Goal: Information Seeking & Learning: Learn about a topic

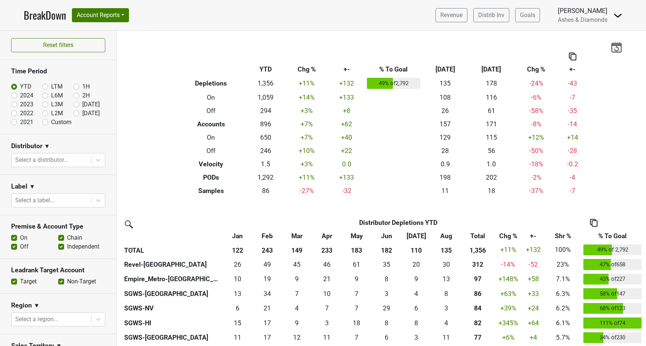
click at [82, 113] on label "[DATE]" at bounding box center [90, 113] width 17 height 9
click at [76, 113] on input "[DATE]" at bounding box center [88, 112] width 30 height 7
radio input "true"
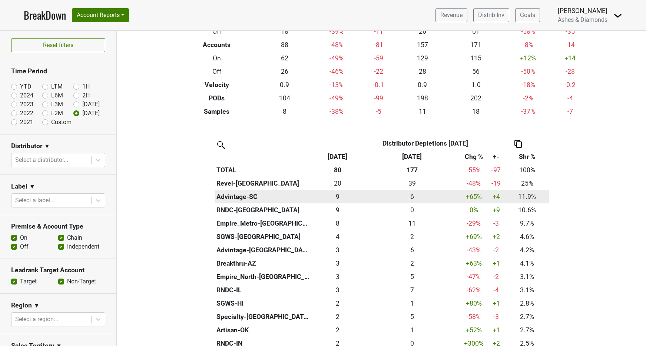
scroll to position [78, 0]
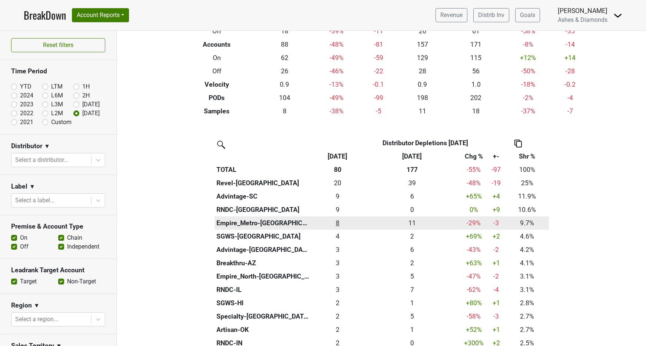
click at [338, 221] on div "7.75 8" at bounding box center [337, 223] width 49 height 10
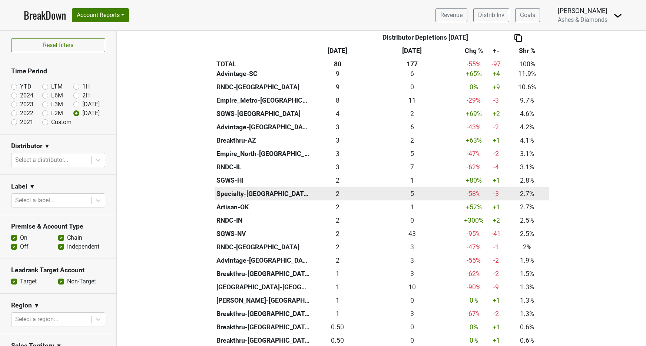
scroll to position [223, 0]
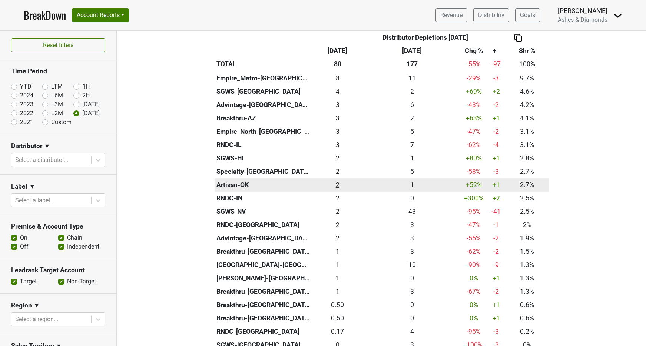
click at [337, 182] on div "2.16 2" at bounding box center [337, 185] width 49 height 10
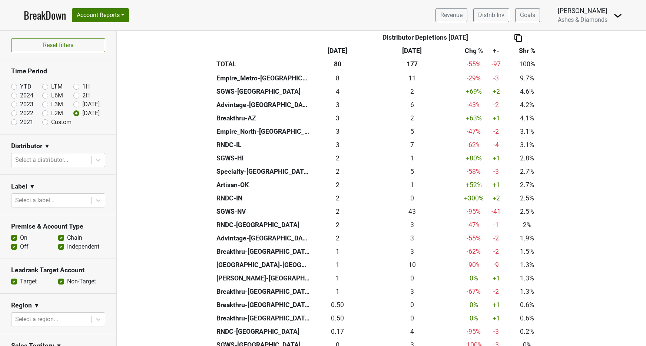
drag, startPoint x: 15, startPoint y: 84, endPoint x: 20, endPoint y: 85, distance: 4.9
click at [20, 84] on label "YTD" at bounding box center [25, 86] width 11 height 9
click at [15, 84] on input "YTD" at bounding box center [26, 85] width 30 height 7
radio input "true"
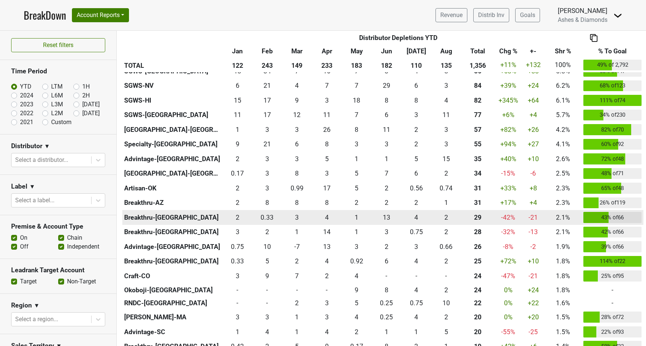
scroll to position [221, 0]
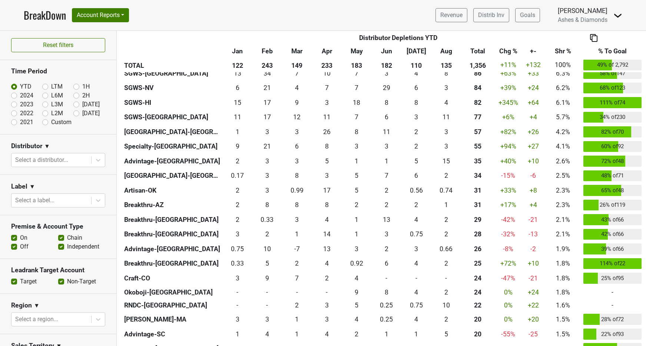
click at [82, 112] on label "[DATE]" at bounding box center [90, 113] width 17 height 9
click at [75, 112] on input "[DATE]" at bounding box center [88, 112] width 30 height 7
radio input "true"
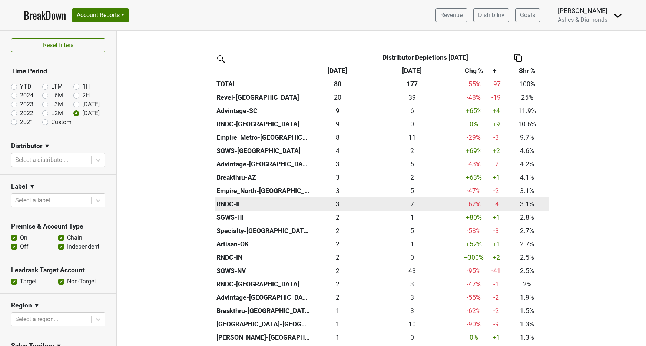
scroll to position [241, 0]
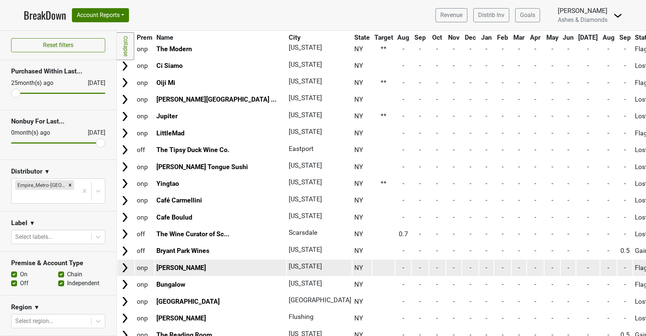
scroll to position [1590, 0]
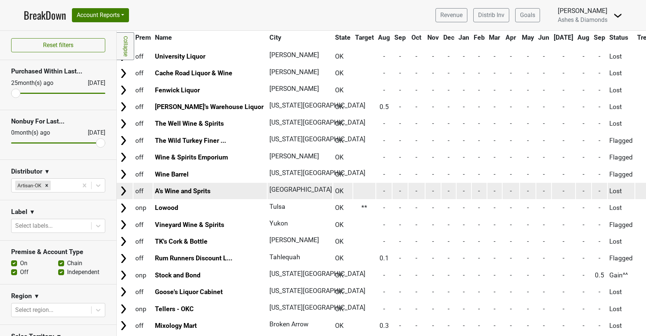
scroll to position [1044, 1]
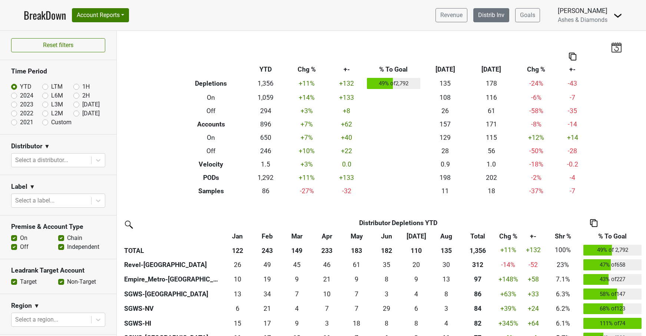
click at [484, 15] on link "Distrib Inv" at bounding box center [492, 15] width 36 height 14
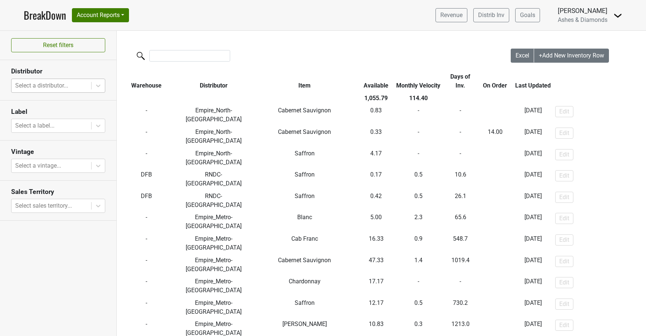
click at [47, 86] on div "Select a distributor..." at bounding box center [51, 85] width 72 height 9
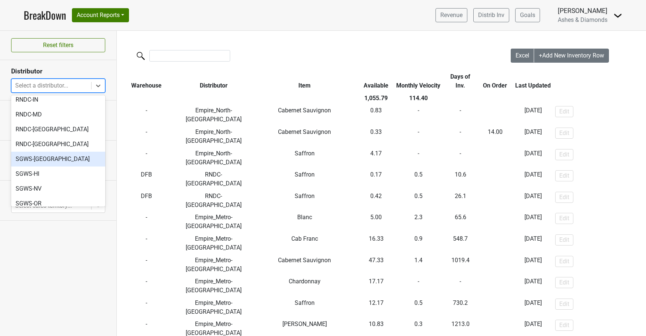
scroll to position [263, 0]
click at [69, 245] on div "Reset filters Distributor option SGWS-WA focused, 25 of 25. 25 results availabl…" at bounding box center [58, 183] width 117 height 305
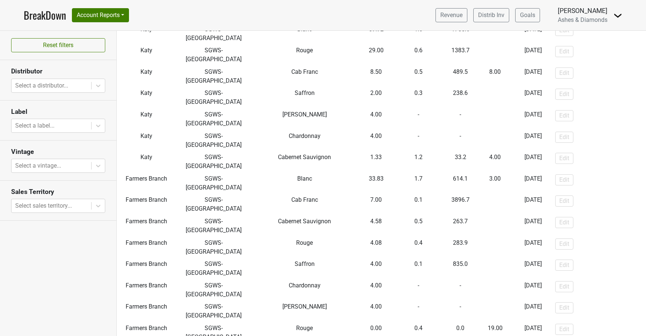
scroll to position [0, 0]
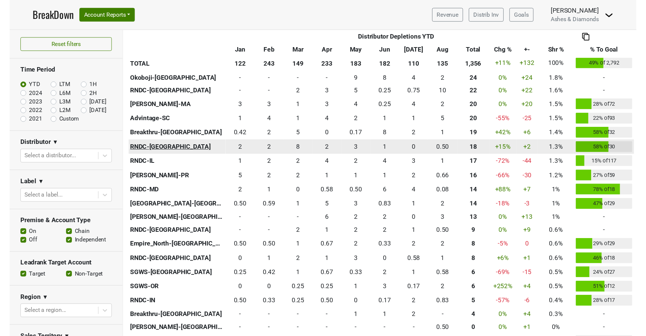
scroll to position [445, 0]
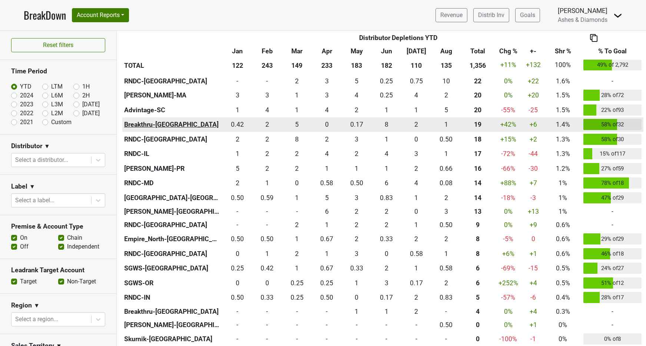
click at [156, 121] on th "Breakthru-WI" at bounding box center [172, 125] width 100 height 15
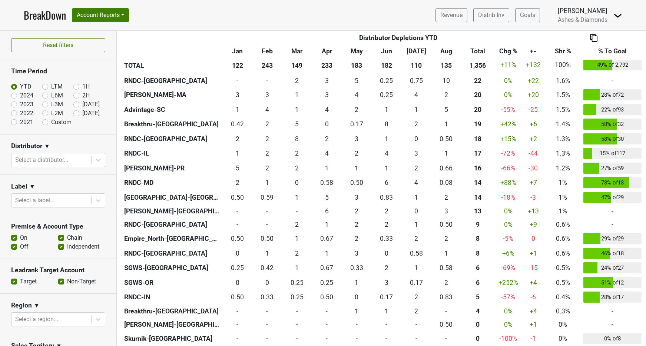
click at [82, 113] on label "[DATE]" at bounding box center [90, 113] width 17 height 9
click at [77, 113] on input "[DATE]" at bounding box center [88, 112] width 30 height 7
radio input "true"
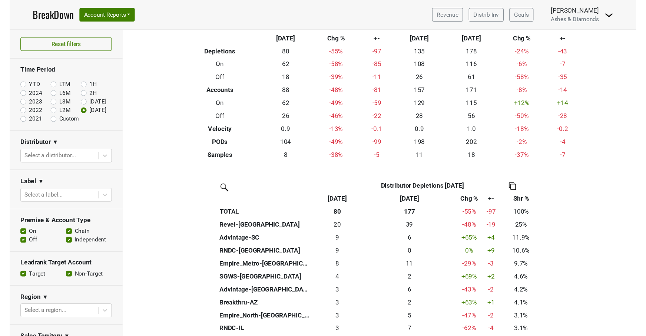
scroll to position [40, 0]
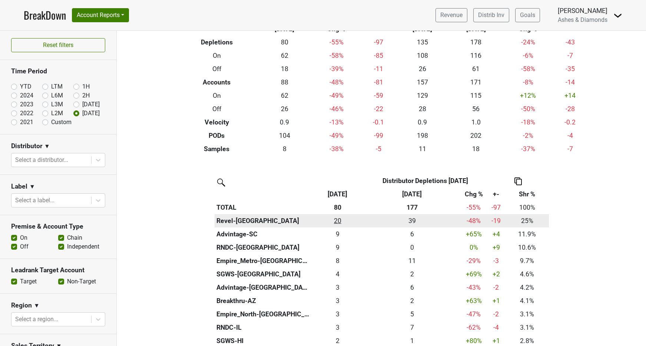
click at [339, 220] on div "20 20" at bounding box center [337, 221] width 49 height 10
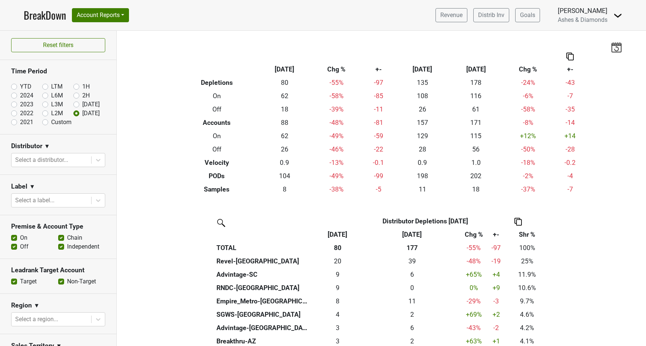
scroll to position [0, 0]
click at [20, 86] on label "YTD" at bounding box center [25, 86] width 11 height 9
click at [14, 86] on input "YTD" at bounding box center [26, 85] width 30 height 7
radio input "true"
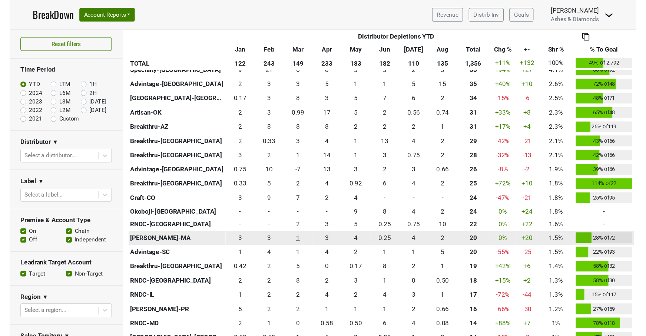
scroll to position [311, 0]
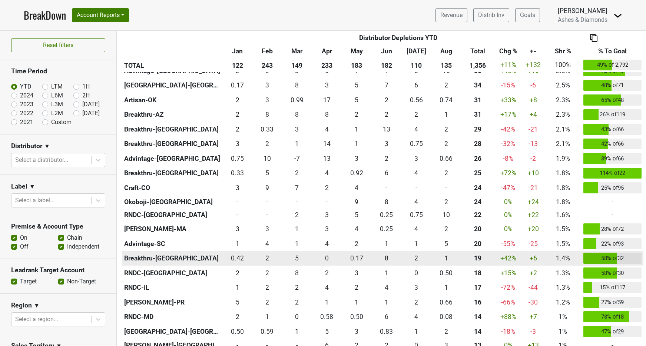
click at [388, 258] on div "8 8" at bounding box center [386, 259] width 26 height 10
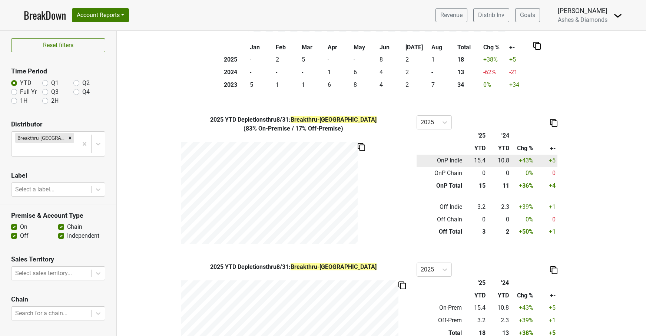
scroll to position [169, 0]
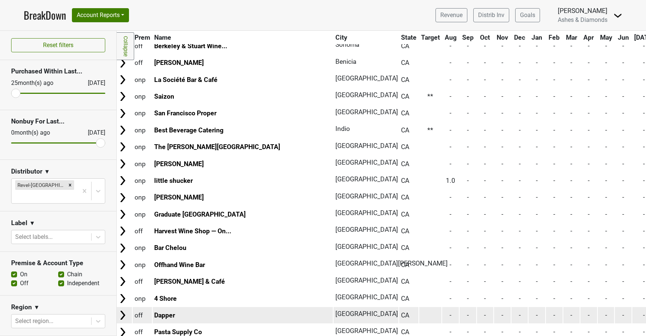
scroll to position [3343, 2]
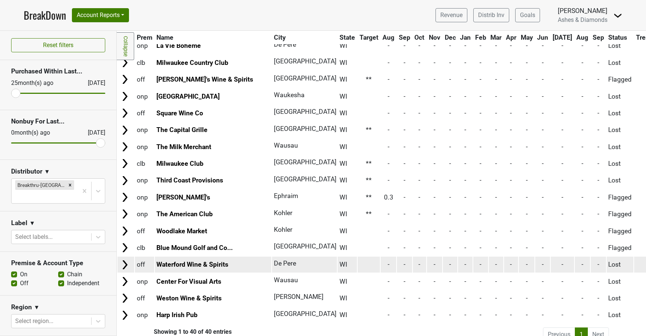
scroll to position [449, 0]
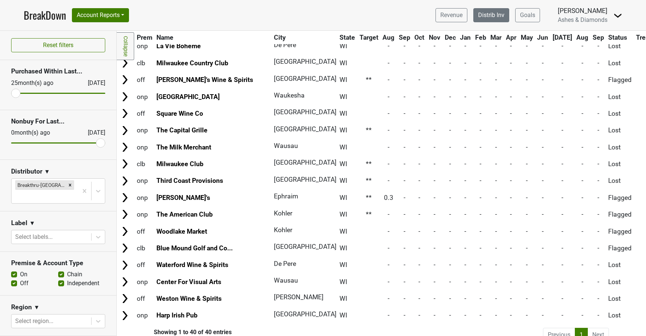
click at [492, 19] on link "Distrib Inv" at bounding box center [492, 15] width 36 height 14
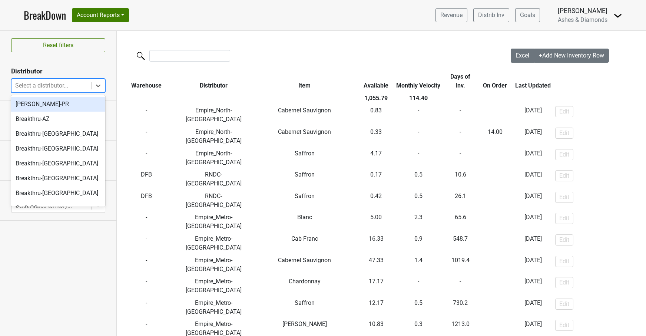
click at [86, 80] on div at bounding box center [51, 85] width 72 height 10
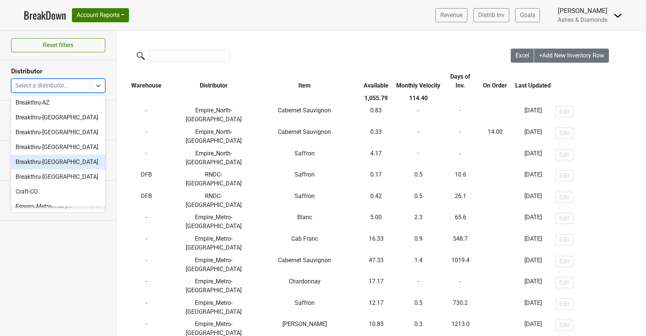
scroll to position [24, 0]
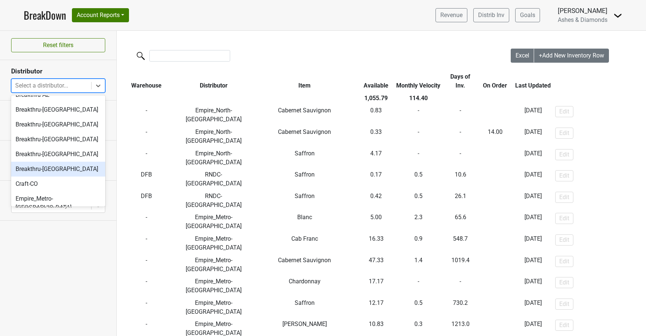
click at [68, 168] on div "Breakthru-[GEOGRAPHIC_DATA]" at bounding box center [58, 169] width 94 height 15
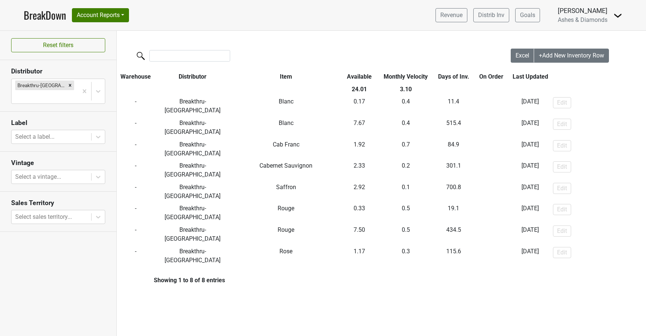
click at [37, 13] on link "BreakDown" at bounding box center [45, 15] width 42 height 16
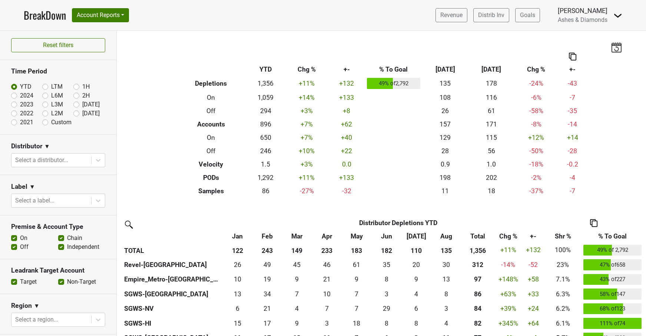
click at [82, 113] on label "[DATE]" at bounding box center [90, 113] width 17 height 9
click at [77, 113] on input "[DATE]" at bounding box center [88, 112] width 30 height 7
radio input "true"
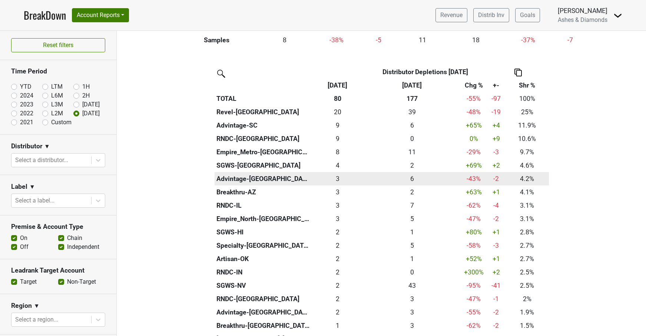
scroll to position [150, 0]
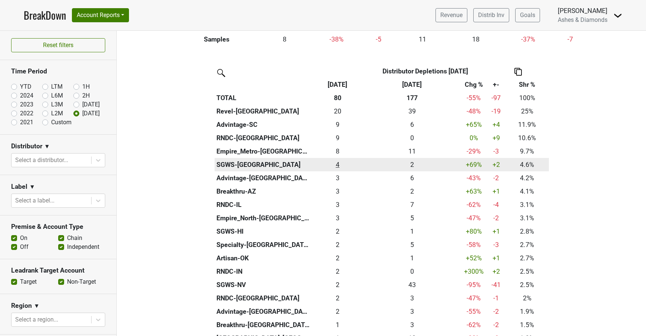
click at [337, 163] on div "3.667 4" at bounding box center [337, 165] width 49 height 10
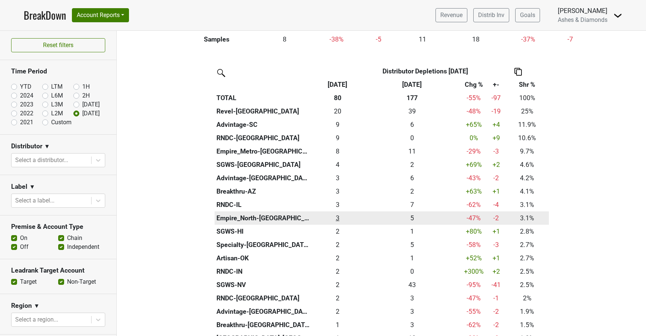
click at [339, 215] on div "2.5 3" at bounding box center [337, 218] width 49 height 10
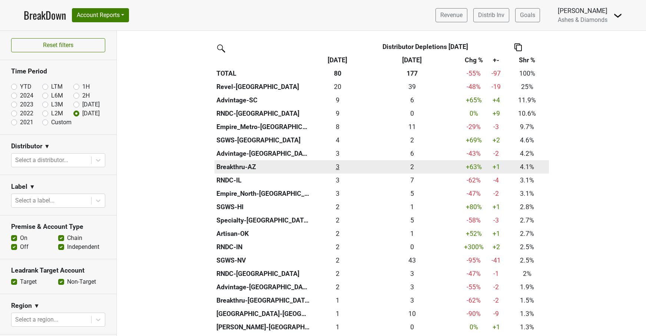
scroll to position [183, 0]
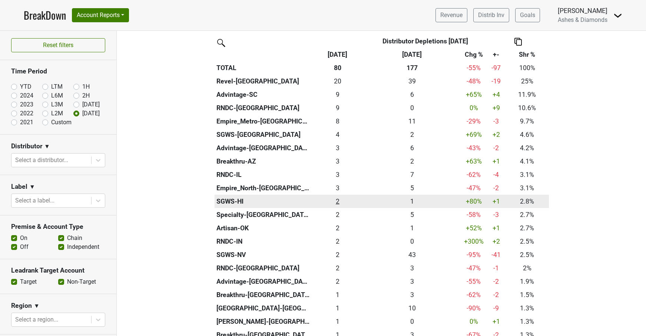
click at [339, 197] on div "2.25 2" at bounding box center [337, 202] width 49 height 10
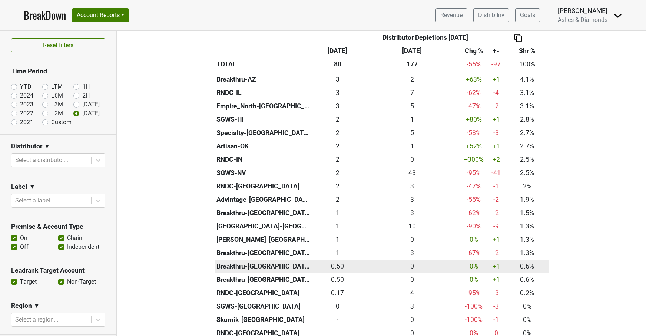
scroll to position [264, 0]
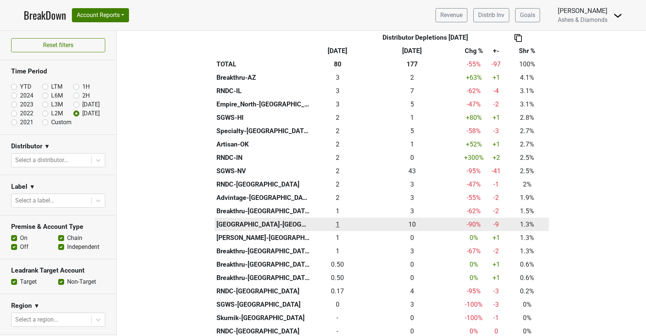
click at [337, 221] on div "1 1" at bounding box center [337, 225] width 49 height 10
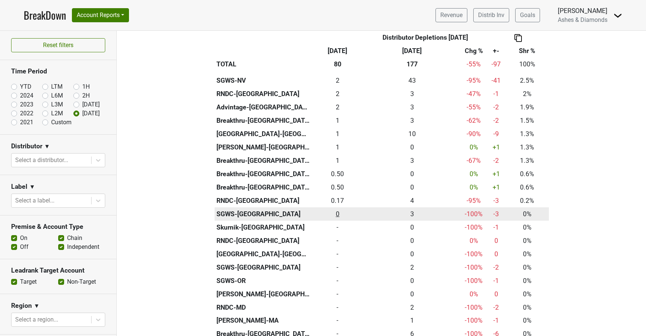
scroll to position [358, 0]
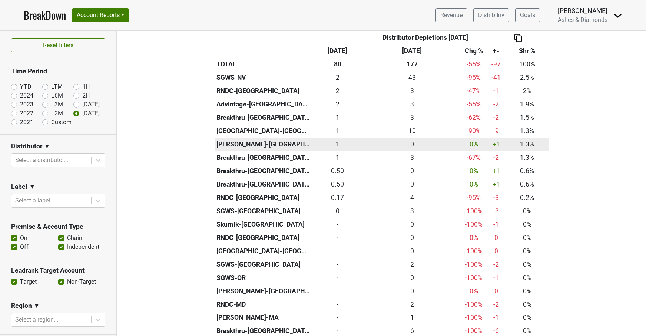
click at [337, 139] on div "1 1" at bounding box center [337, 144] width 49 height 10
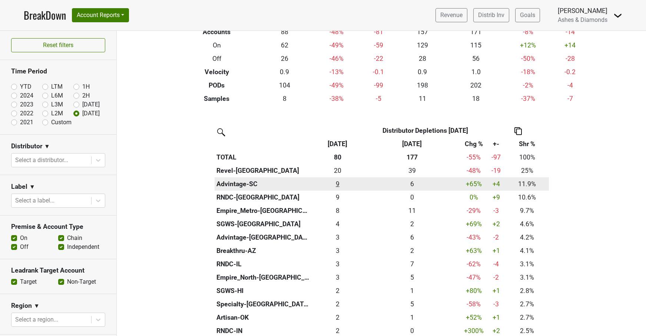
scroll to position [98, 0]
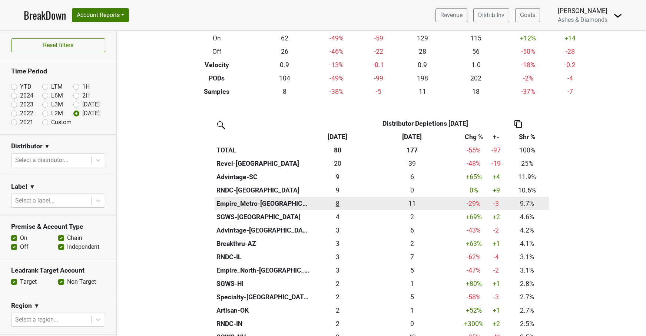
click at [338, 203] on div "7.75 8" at bounding box center [337, 204] width 49 height 10
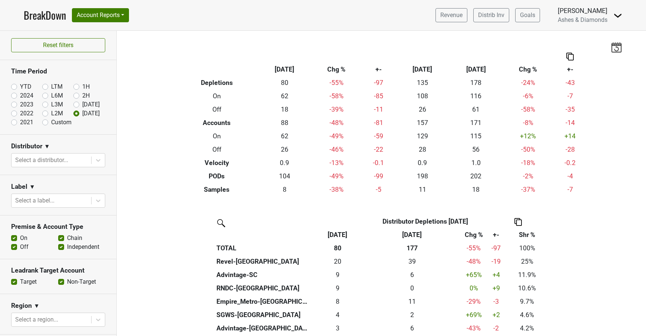
scroll to position [0, 0]
drag, startPoint x: 13, startPoint y: 86, endPoint x: 21, endPoint y: 89, distance: 8.5
click at [20, 86] on label "YTD" at bounding box center [25, 86] width 11 height 9
click at [13, 86] on input "YTD" at bounding box center [26, 85] width 30 height 7
radio input "true"
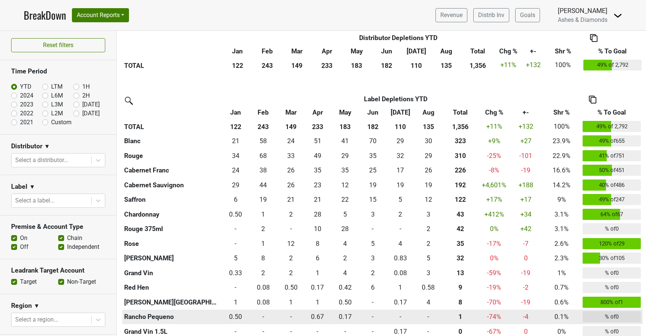
scroll to position [732, 0]
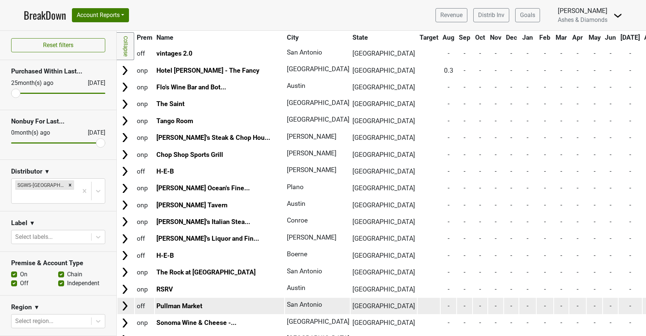
scroll to position [2814, 0]
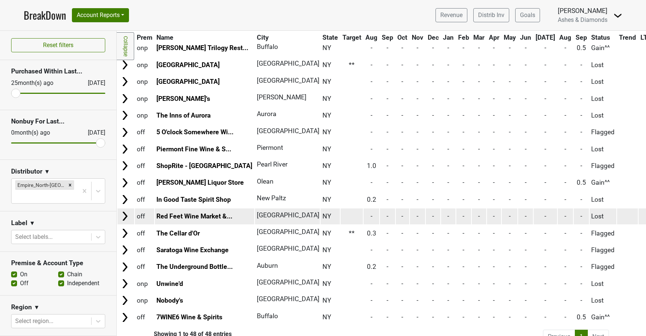
scroll to position [582, 0]
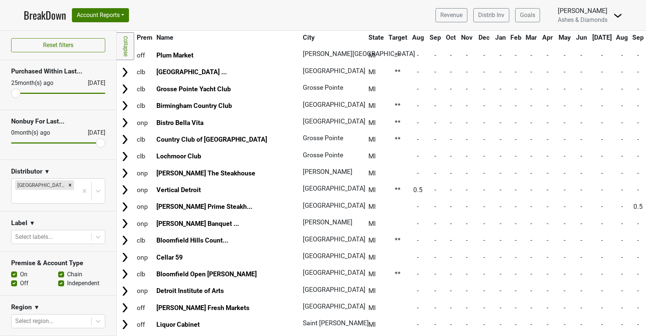
scroll to position [716, 0]
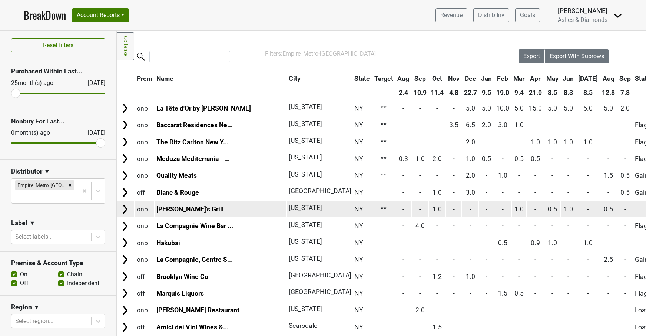
scroll to position [3, 0]
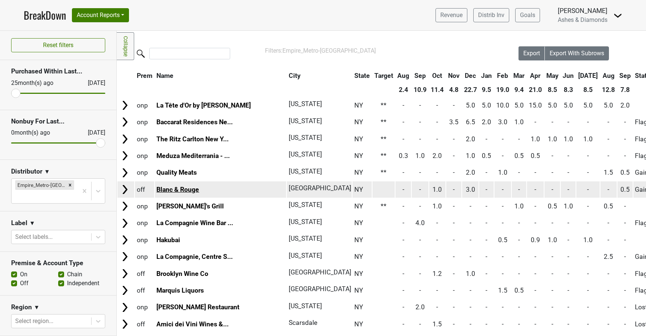
click at [179, 187] on link "Blanc & Rouge" at bounding box center [178, 189] width 43 height 7
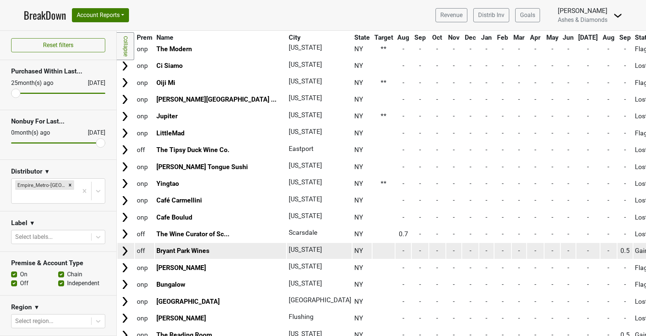
scroll to position [1590, 0]
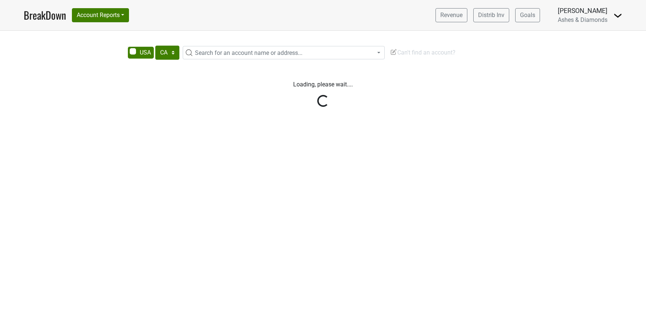
select select "CA"
